Goal: Information Seeking & Learning: Learn about a topic

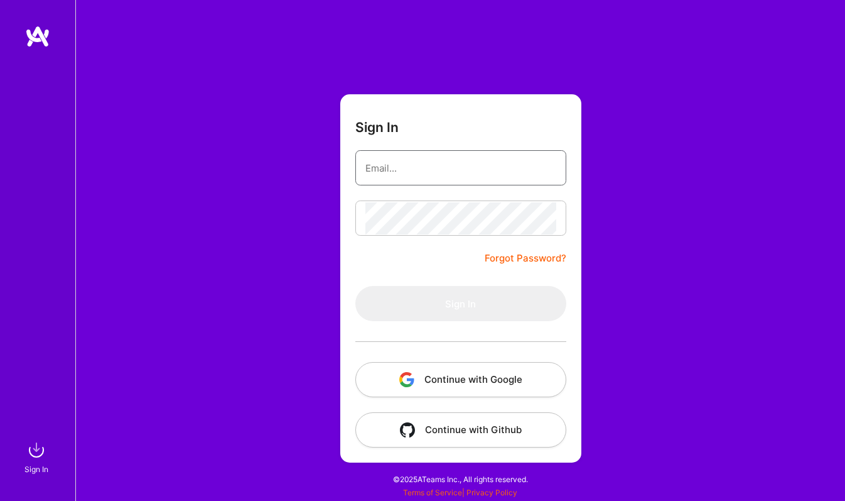
type input "[EMAIL_ADDRESS][DOMAIN_NAME]"
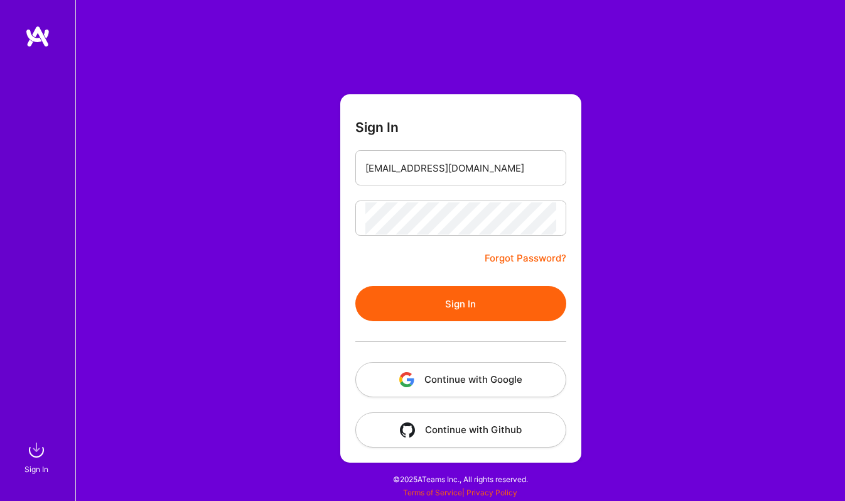
click at [456, 307] on button "Sign In" at bounding box center [460, 303] width 211 height 35
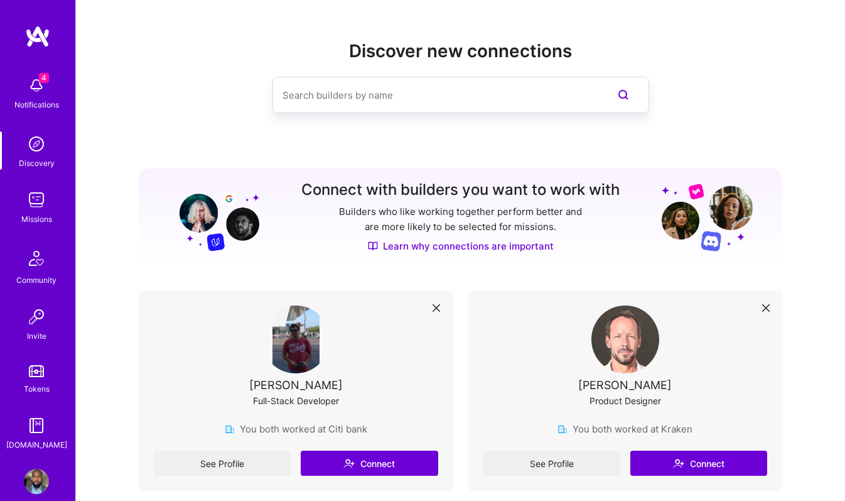
click at [47, 208] on img at bounding box center [36, 199] width 25 height 25
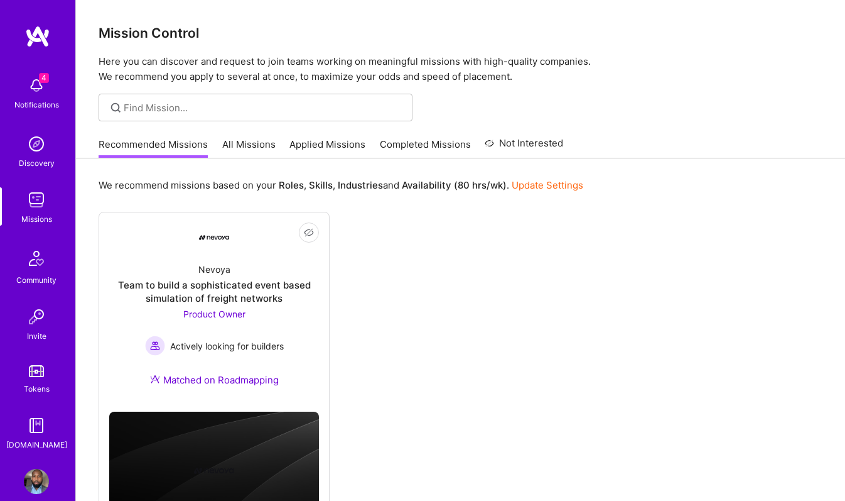
click at [246, 143] on link "All Missions" at bounding box center [248, 148] width 53 height 21
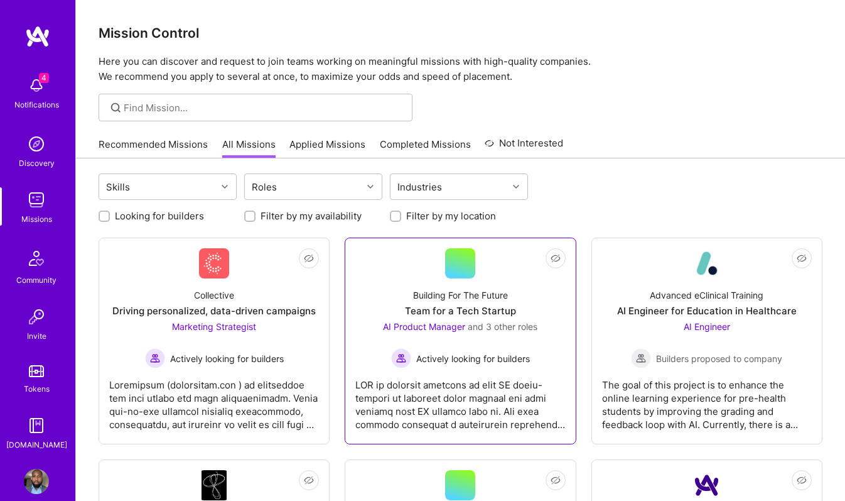
click at [485, 377] on div at bounding box center [460, 399] width 210 height 63
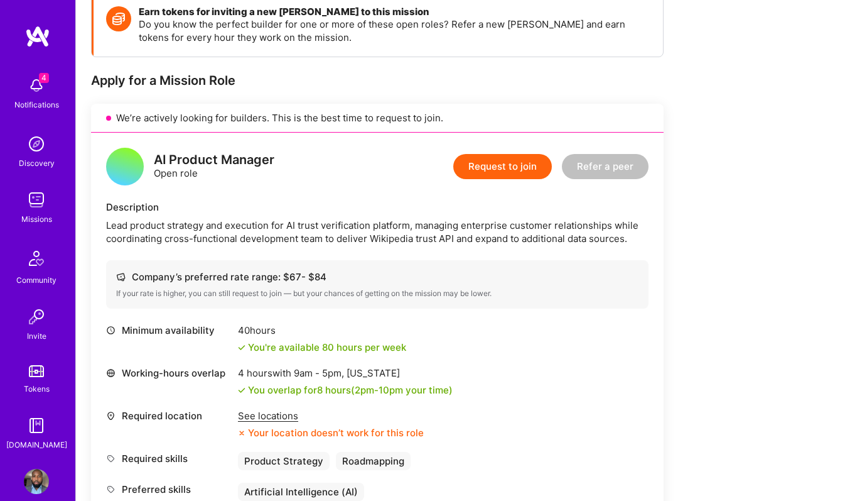
scroll to position [232, 0]
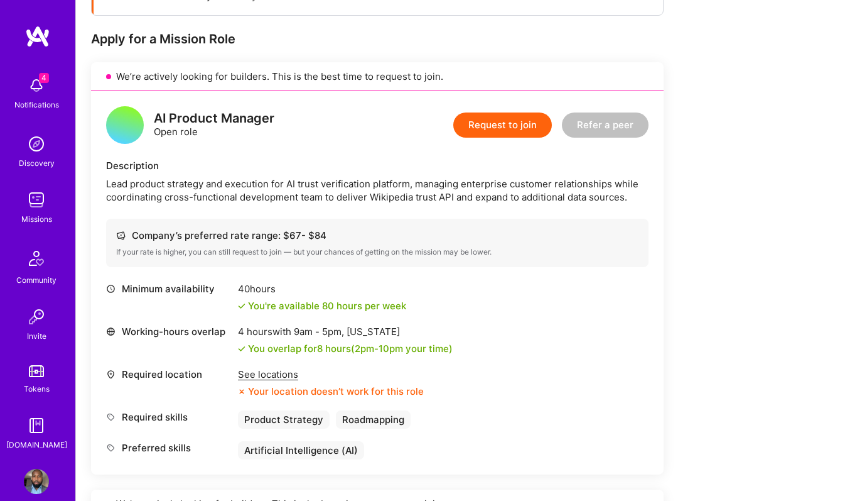
click at [271, 372] on div "See locations" at bounding box center [331, 373] width 186 height 13
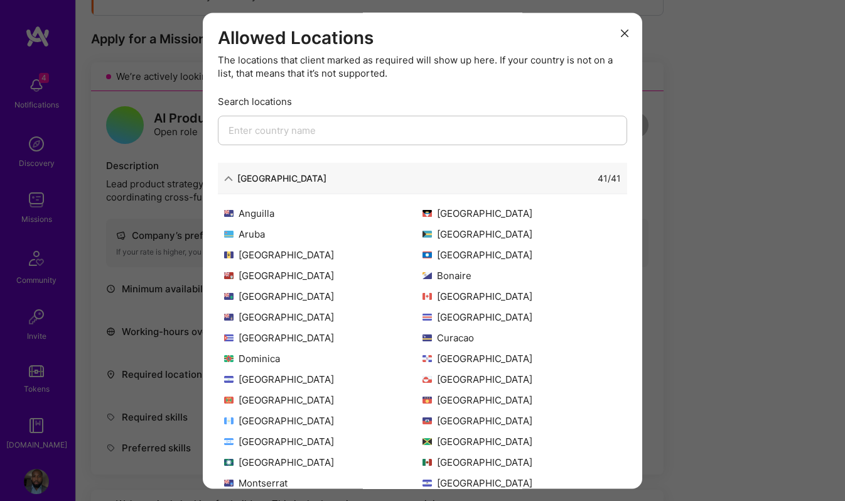
click at [327, 180] on div "41 / 41" at bounding box center [474, 178] width 295 height 13
click at [251, 180] on div "[GEOGRAPHIC_DATA]" at bounding box center [281, 178] width 89 height 13
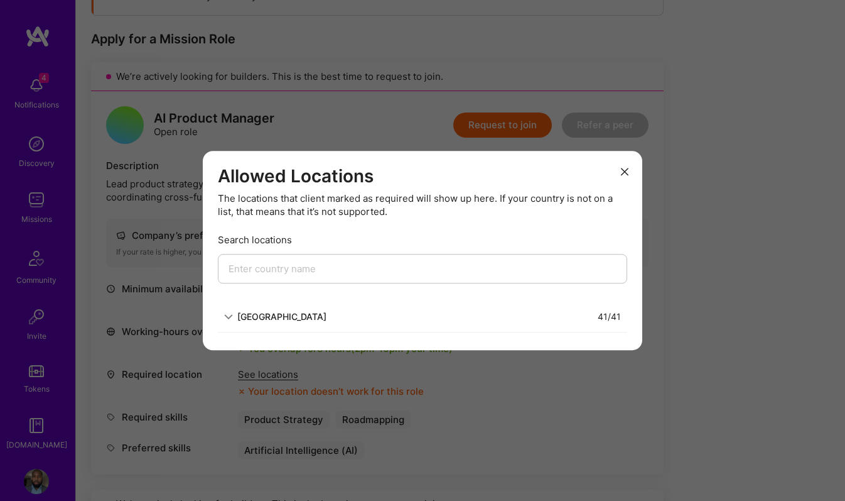
click at [211, 347] on div "Allowed Locations The locations that client marked as required will show up her…" at bounding box center [423, 251] width 440 height 200
click at [198, 343] on div "Allowed Locations The locations that client marked as required will show up her…" at bounding box center [422, 250] width 845 height 501
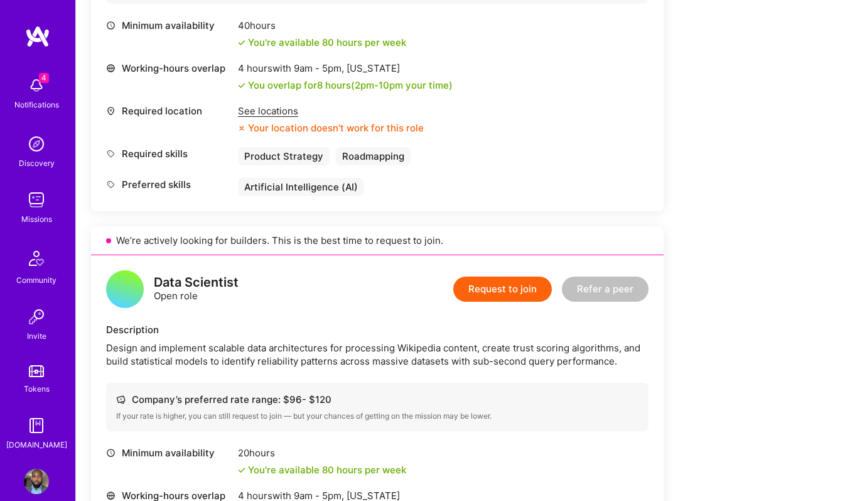
scroll to position [0, 0]
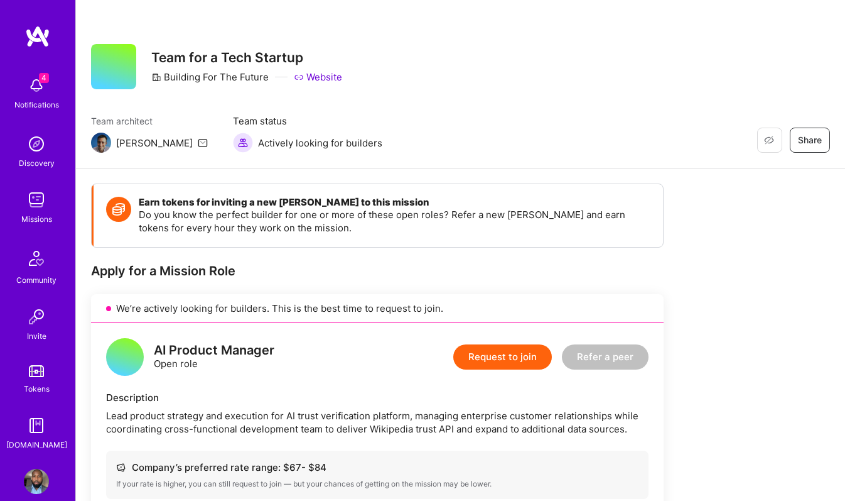
click at [40, 144] on img at bounding box center [36, 143] width 25 height 25
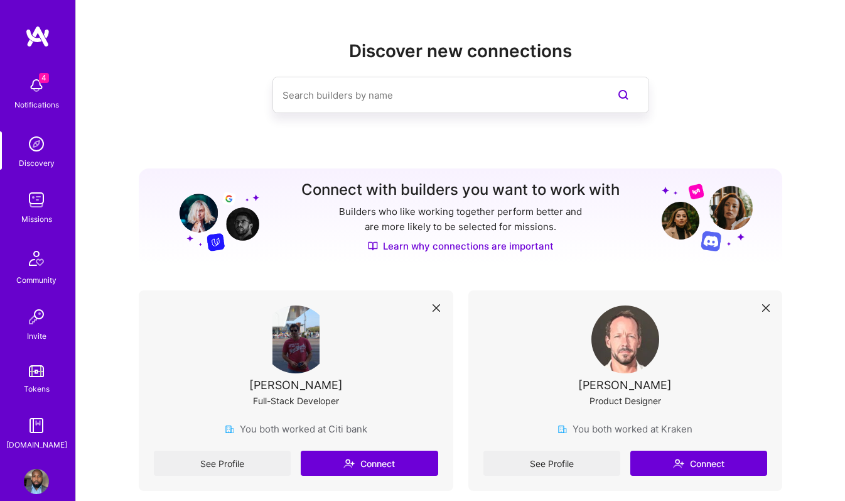
scroll to position [18, 0]
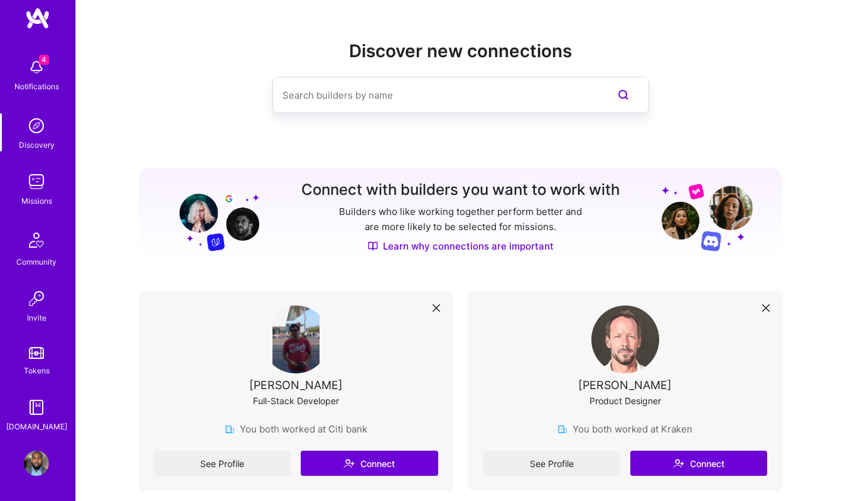
click at [35, 465] on img at bounding box center [36, 462] width 25 height 25
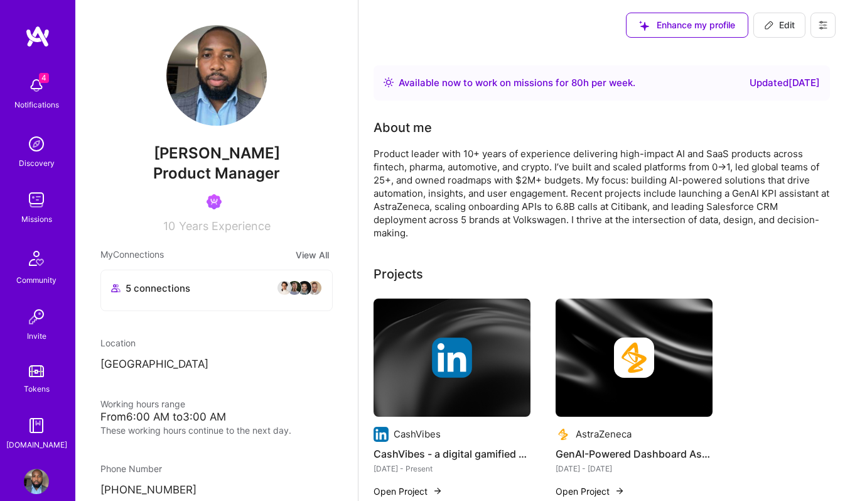
click at [49, 167] on div "Discovery" at bounding box center [37, 162] width 36 height 13
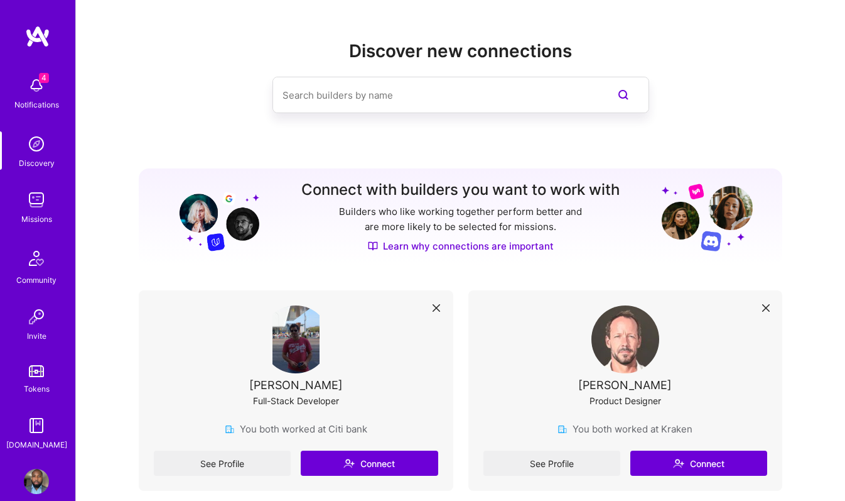
click at [43, 100] on div "Notifications" at bounding box center [36, 104] width 45 height 13
